Goal: Task Accomplishment & Management: Use online tool/utility

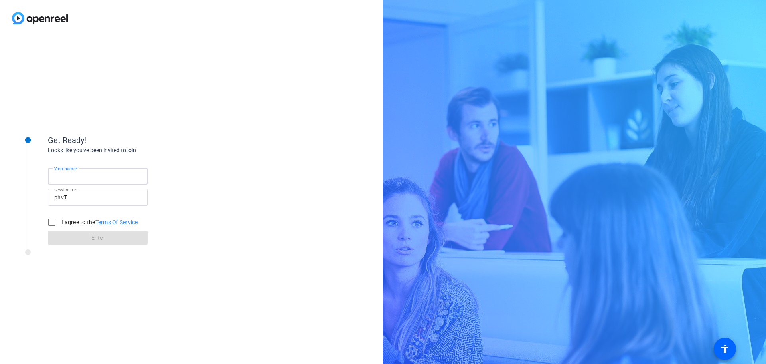
click at [111, 174] on input "Your name" at bounding box center [97, 176] width 87 height 10
type input "s"
type input "Sarah Peña"
click at [72, 219] on label "I agree to the Terms Of Service" at bounding box center [99, 222] width 78 height 8
click at [60, 219] on input "I agree to the Terms Of Service" at bounding box center [52, 222] width 16 height 16
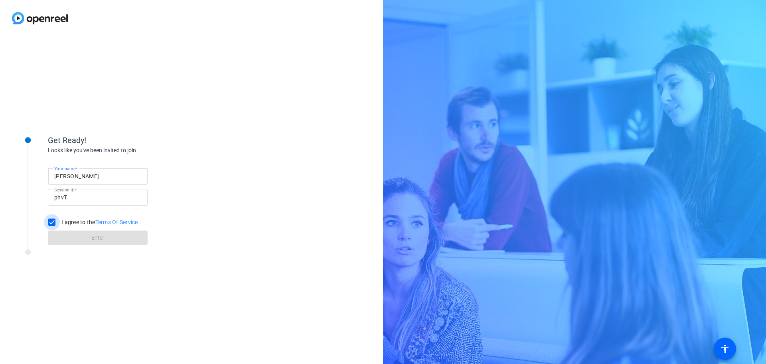
checkbox input "true"
click at [80, 238] on span at bounding box center [98, 237] width 100 height 19
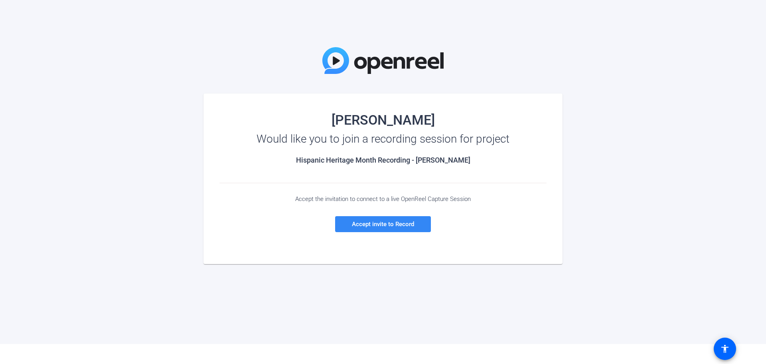
click at [381, 225] on span "Accept invite to Record" at bounding box center [383, 223] width 62 height 7
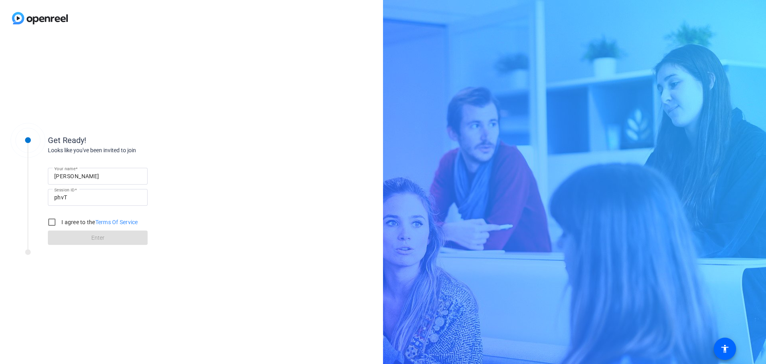
click at [84, 219] on label "I agree to the Terms Of Service" at bounding box center [99, 222] width 78 height 8
click at [60, 219] on input "I agree to the Terms Of Service" at bounding box center [52, 222] width 16 height 16
checkbox input "true"
click at [82, 239] on span at bounding box center [98, 237] width 100 height 19
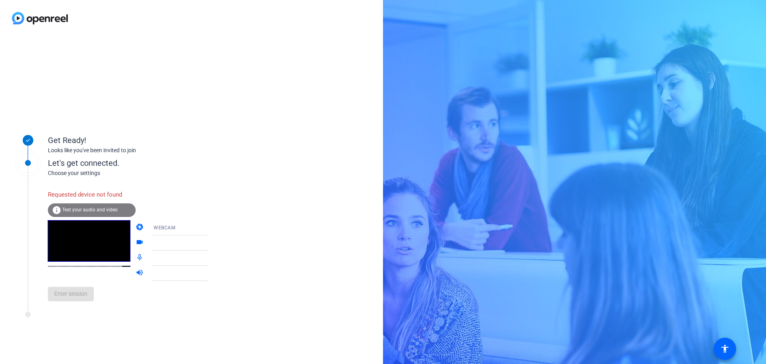
click at [176, 228] on div "WEBCAM" at bounding box center [183, 227] width 59 height 10
click at [160, 257] on span "DESKTOP" at bounding box center [154, 259] width 22 height 10
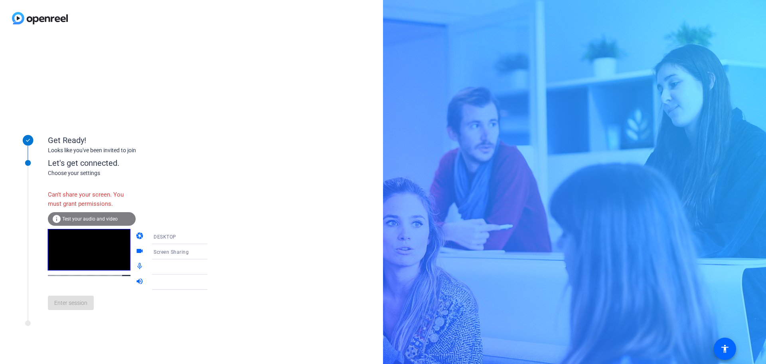
click at [178, 248] on div "Screen Sharing" at bounding box center [183, 252] width 59 height 10
click at [184, 236] on div at bounding box center [383, 182] width 766 height 364
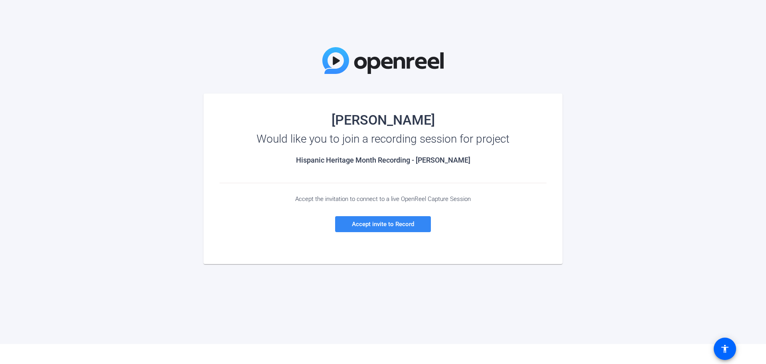
click at [388, 227] on span "Accept invite to Record" at bounding box center [383, 223] width 62 height 7
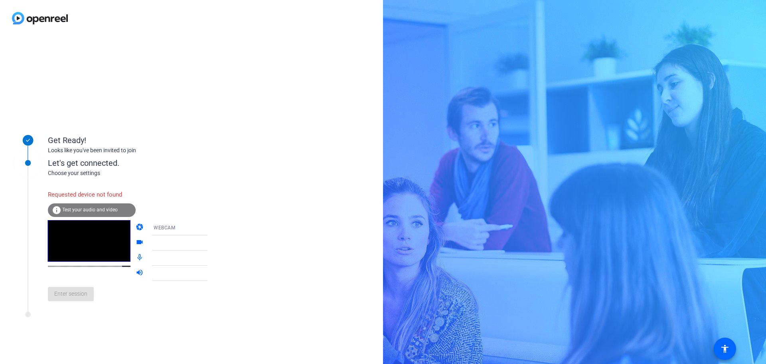
click at [95, 207] on span "Test your audio and video" at bounding box center [89, 210] width 55 height 6
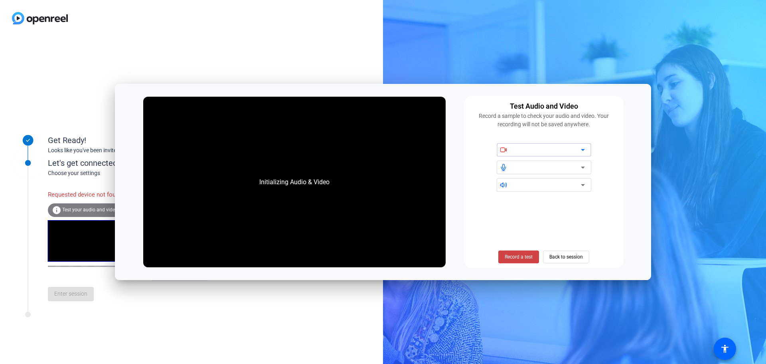
click at [535, 145] on div at bounding box center [547, 150] width 68 height 10
click at [566, 152] on div at bounding box center [547, 150] width 68 height 10
click at [587, 142] on div "Test Audio and Video Record a sample to check your audio and video. Your record…" at bounding box center [544, 182] width 160 height 172
click at [579, 150] on icon at bounding box center [583, 150] width 10 height 10
click at [319, 204] on div "Initializing Audio & Video" at bounding box center [294, 182] width 303 height 170
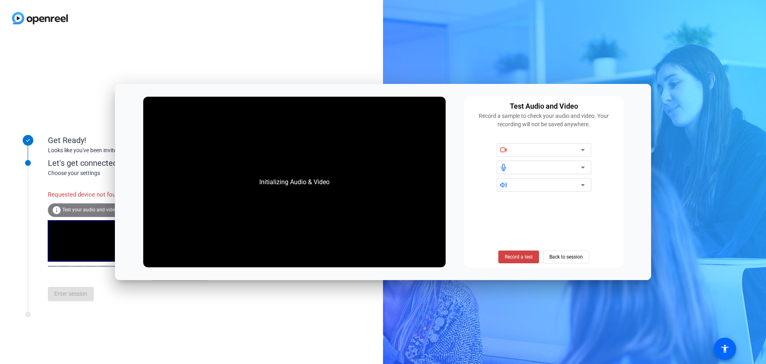
click at [558, 168] on div at bounding box center [547, 167] width 68 height 10
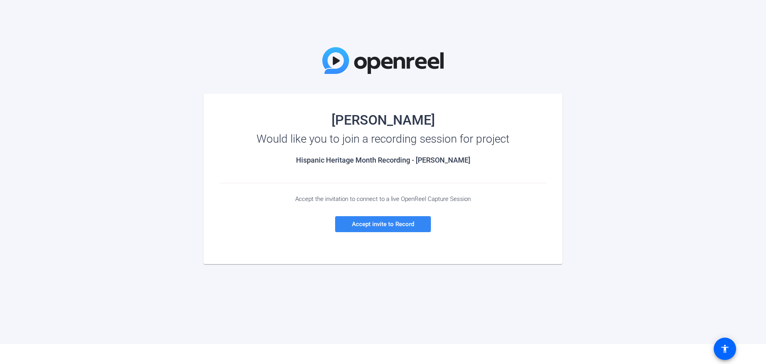
click at [375, 220] on span "Accept invite to Record" at bounding box center [383, 223] width 62 height 7
